Goal: Transaction & Acquisition: Download file/media

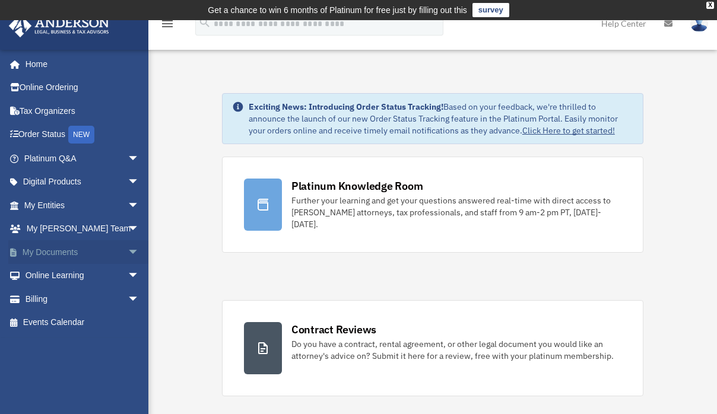
click at [128, 256] on span "arrow_drop_down" at bounding box center [140, 252] width 24 height 24
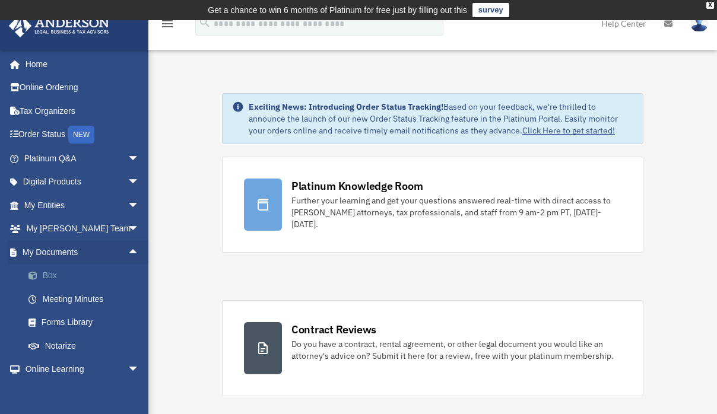
click at [48, 273] on link "Box" at bounding box center [87, 276] width 141 height 24
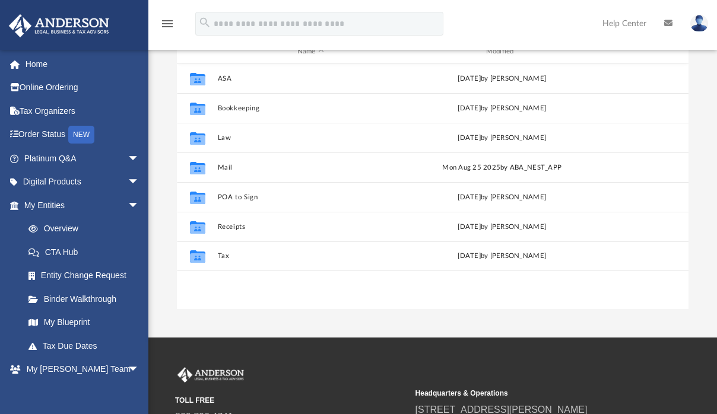
scroll to position [159, 0]
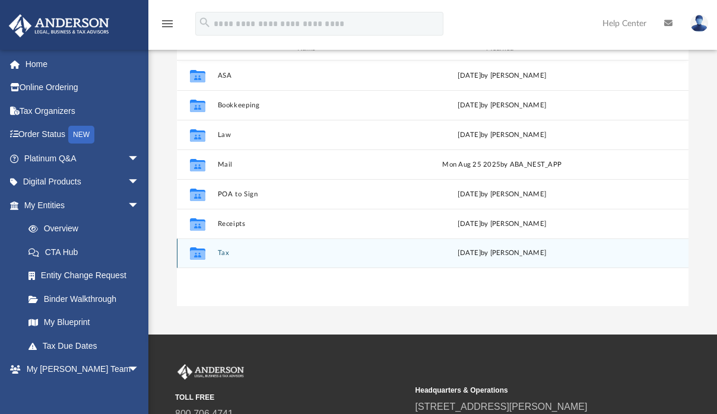
click at [222, 251] on button "Tax" at bounding box center [310, 253] width 186 height 8
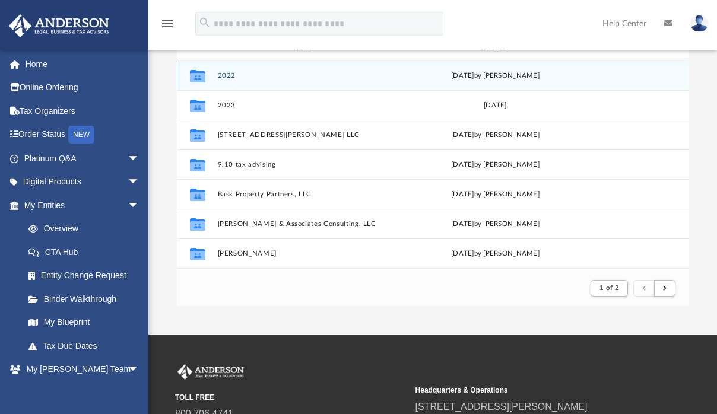
scroll to position [9, 9]
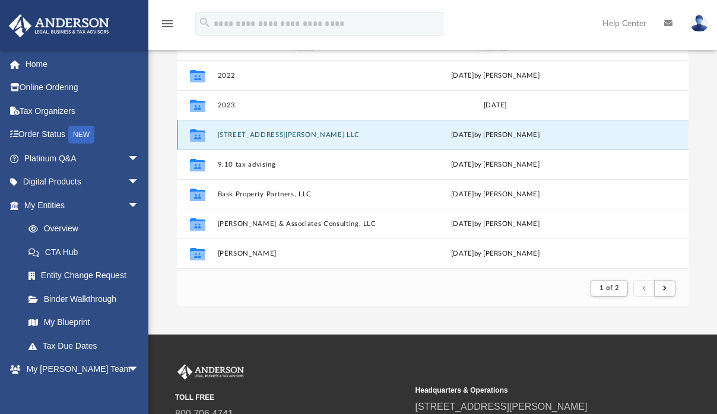
click at [256, 131] on button "[STREET_ADDRESS][PERSON_NAME] LLC" at bounding box center [308, 135] width 182 height 8
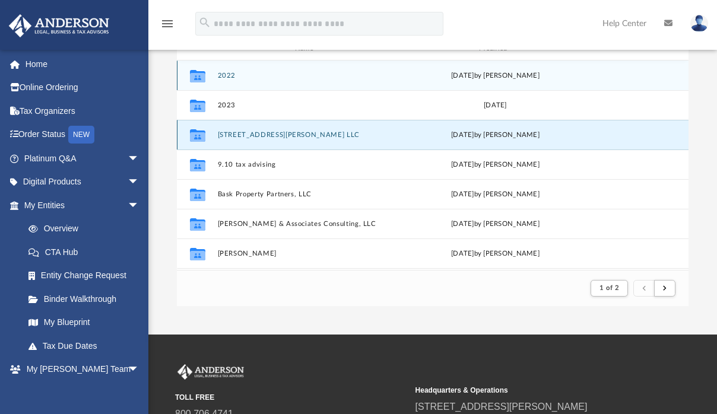
scroll to position [261, 503]
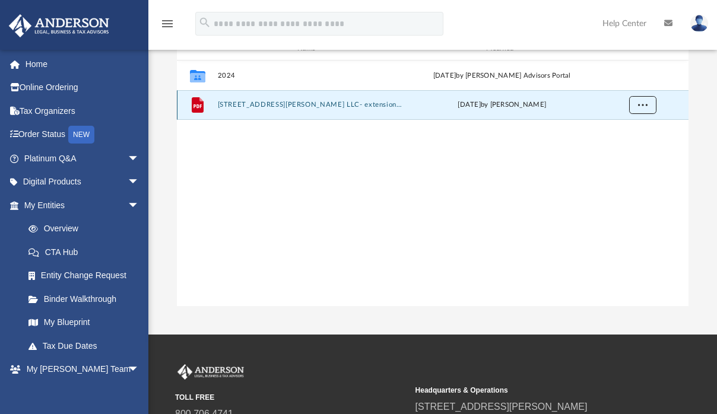
click at [643, 110] on button "More options" at bounding box center [642, 105] width 27 height 18
click at [633, 149] on li "Download" at bounding box center [631, 147] width 34 height 12
